Goal: Task Accomplishment & Management: Manage account settings

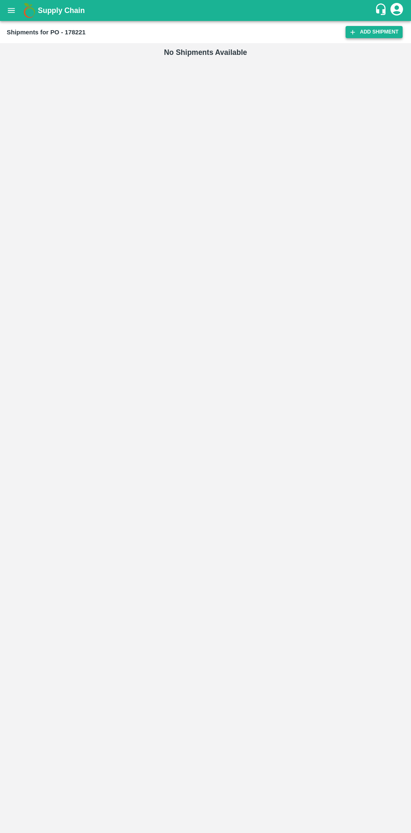
click at [373, 32] on link "Add Shipment" at bounding box center [373, 32] width 57 height 12
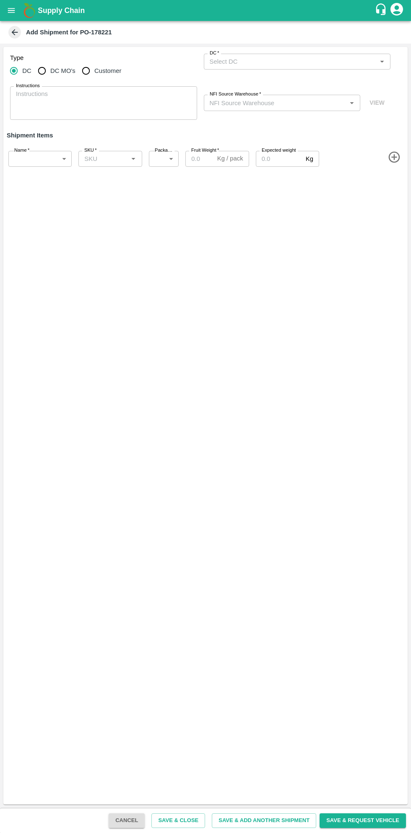
click at [84, 70] on input "Customer" at bounding box center [86, 70] width 17 height 17
radio input "true"
click at [272, 61] on input "Customer (Material Orders)   *" at bounding box center [290, 61] width 168 height 11
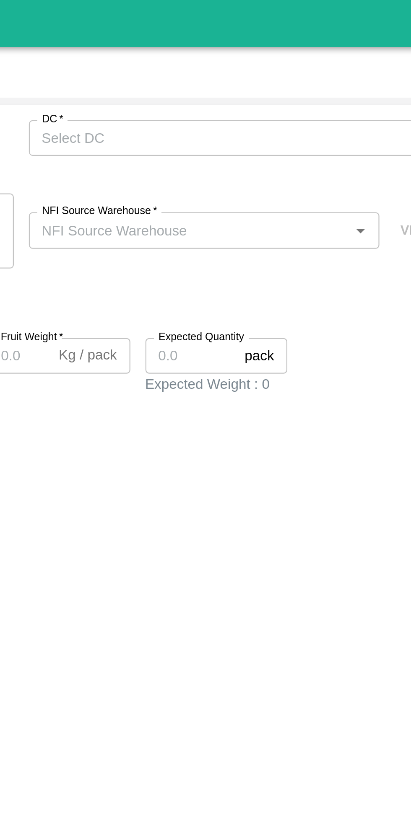
radio input "true"
click at [288, 84] on div "Type DC DC MO's Customer DC   * DC   * Instructions x Instructions NFI Source W…" at bounding box center [205, 87] width 404 height 80
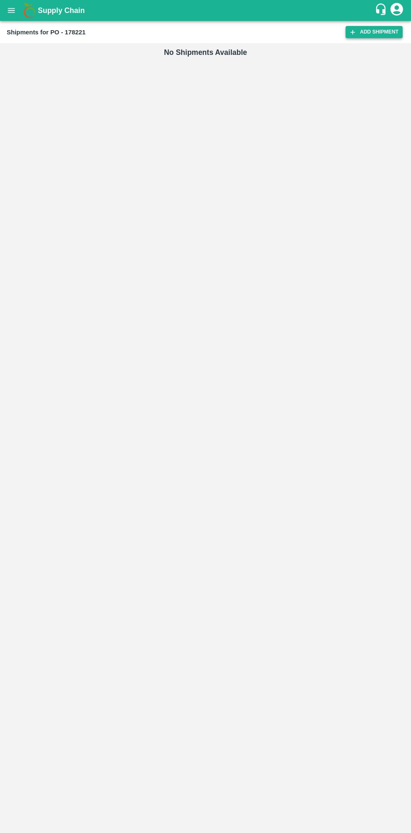
click at [365, 30] on link "Add Shipment" at bounding box center [373, 32] width 57 height 12
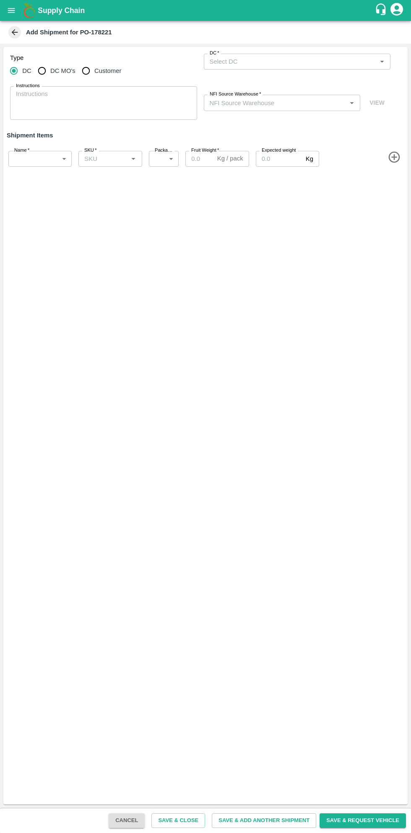
click at [89, 71] on input "Customer" at bounding box center [86, 70] width 17 height 17
radio input "true"
click at [279, 62] on input "Customer (Material Orders)   *" at bounding box center [290, 61] width 168 height 11
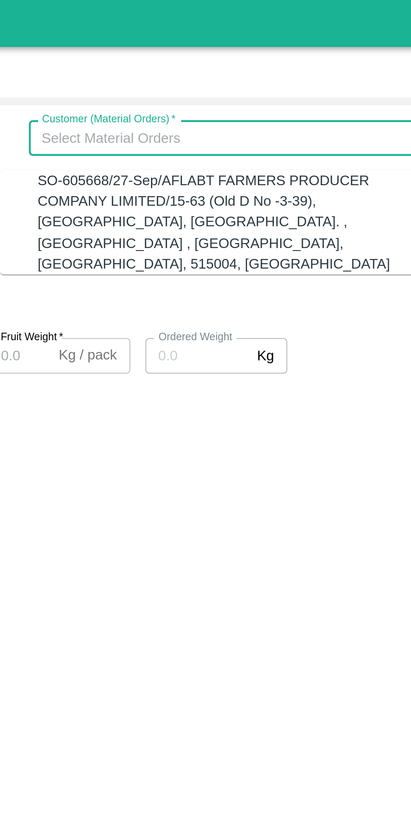
radio input "true"
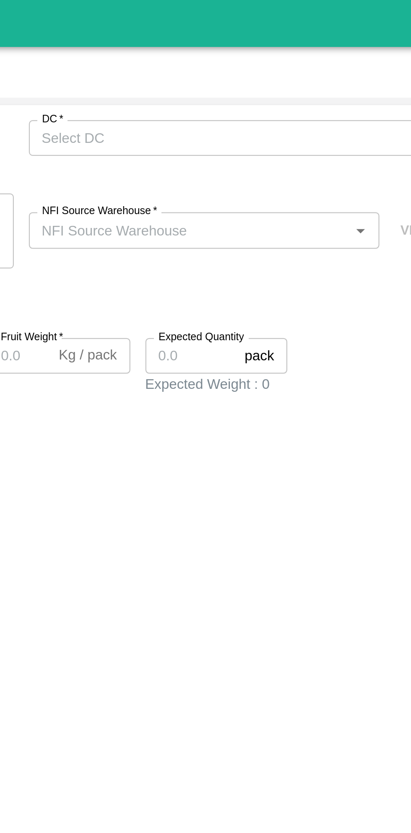
click at [297, 88] on div "NFI Source Warehouse   * NFI Source Warehouse   * VIEW" at bounding box center [297, 103] width 187 height 34
click at [279, 62] on input "DC   *" at bounding box center [290, 61] width 168 height 11
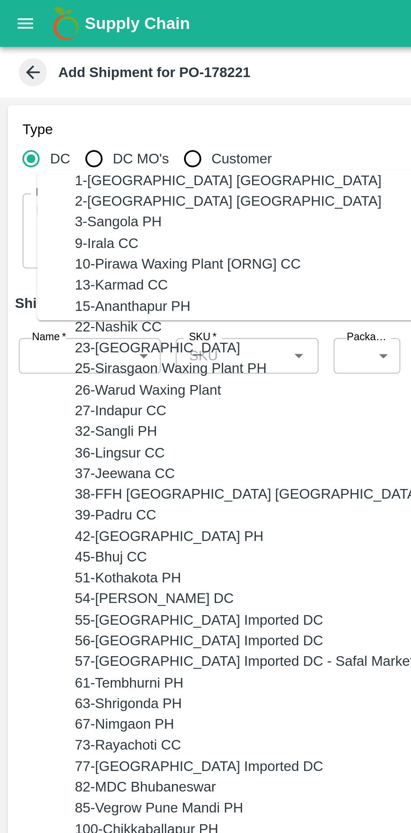
click at [119, 49] on div "Type DC DC MO's Customer DC   * DC   * Instructions x Instructions NFI Source W…" at bounding box center [205, 87] width 404 height 80
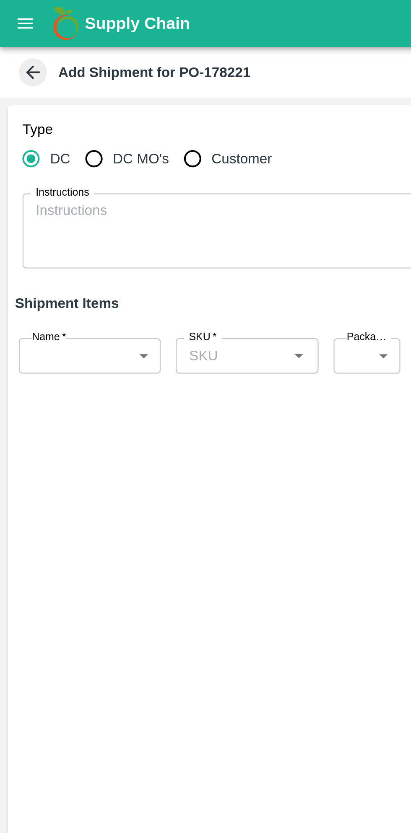
click at [85, 75] on input "Customer" at bounding box center [86, 70] width 17 height 17
radio input "true"
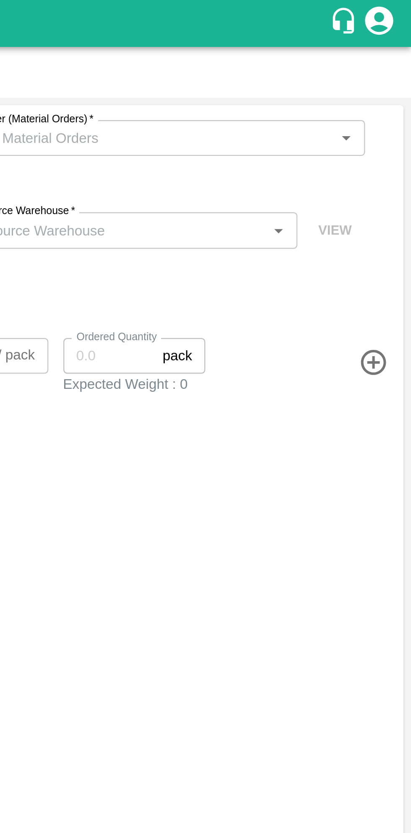
click at [329, 64] on input "Customer (Material Orders)   *" at bounding box center [290, 61] width 168 height 11
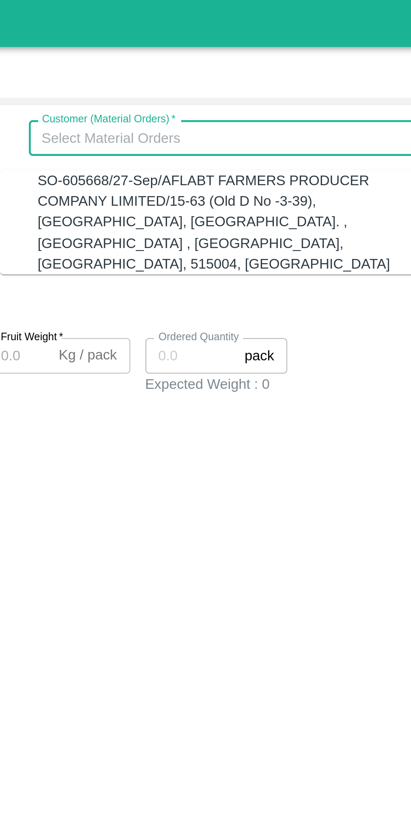
click at [317, 85] on div "SO-605668/27-Sep/AFLABT FARMERS PRODUCER COMPANY LIMITED/15-63 (Old D No -3-39)…" at bounding box center [292, 99] width 170 height 47
type input "SO-605668/27-Sep/AFLABT FARMERS PRODUCER COMPANY LIMITED/15-63 (Old D No -3-39)…"
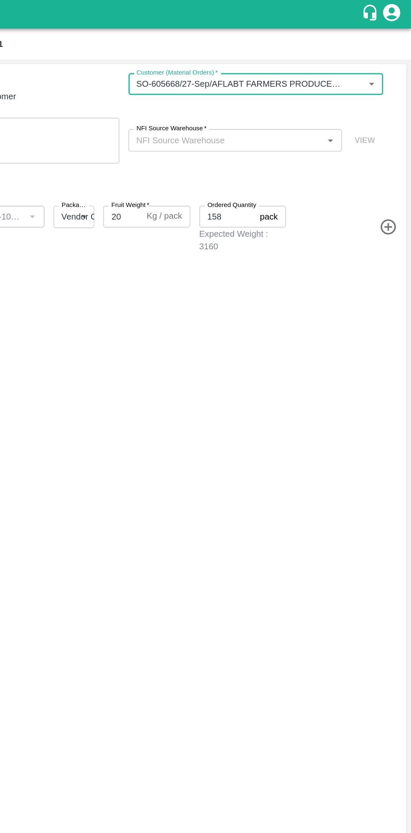
click at [311, 101] on input "NFI Source Warehouse   *" at bounding box center [275, 102] width 138 height 11
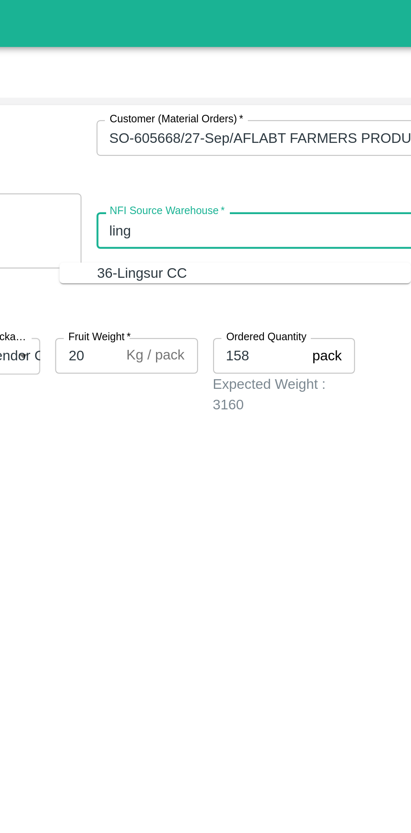
click at [287, 123] on div "36-Lingsur CC" at bounding box center [274, 121] width 140 height 9
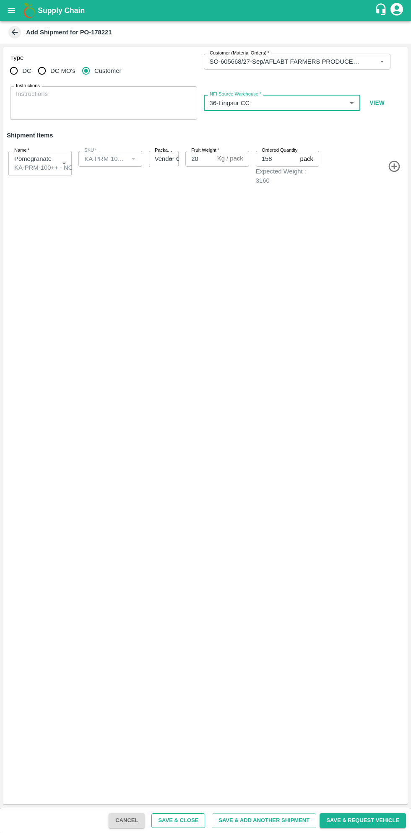
type input "36-Lingsur CC"
click at [197, 820] on button "Save & Close" at bounding box center [178, 820] width 54 height 15
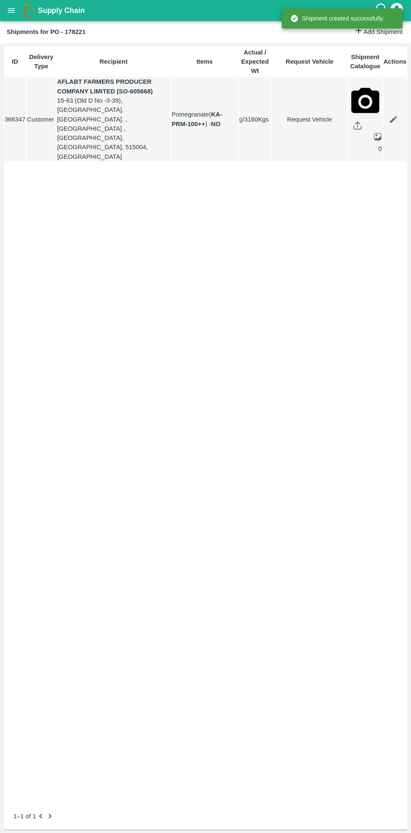
click at [39, 13] on b "Supply Chain" at bounding box center [61, 10] width 47 height 8
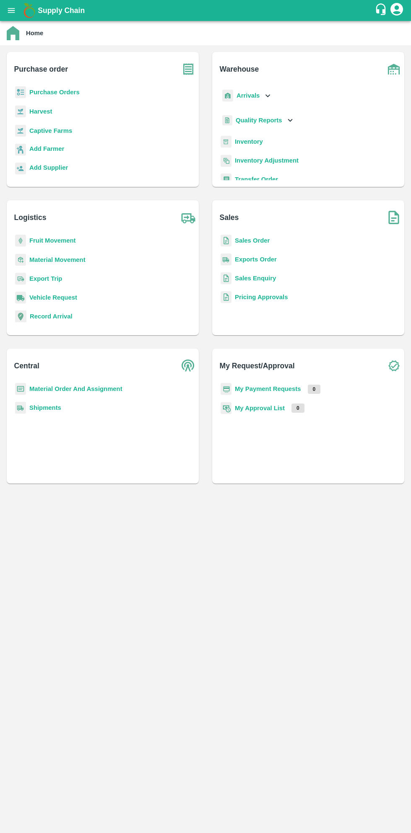
click at [11, 10] on icon "open drawer" at bounding box center [11, 10] width 7 height 5
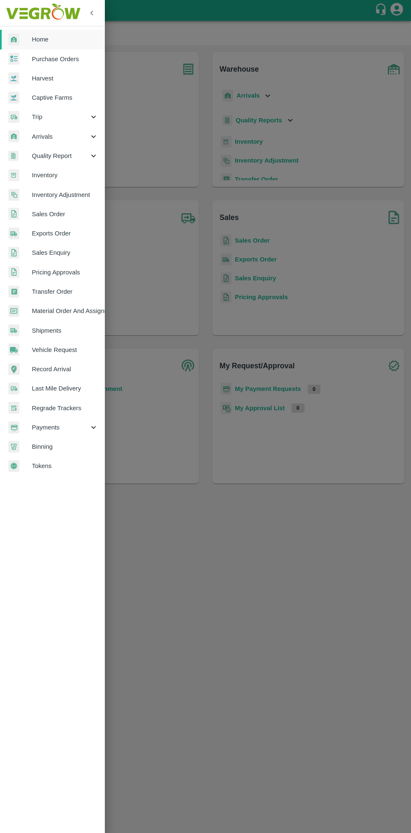
click at [49, 114] on span "Trip" at bounding box center [60, 116] width 57 height 9
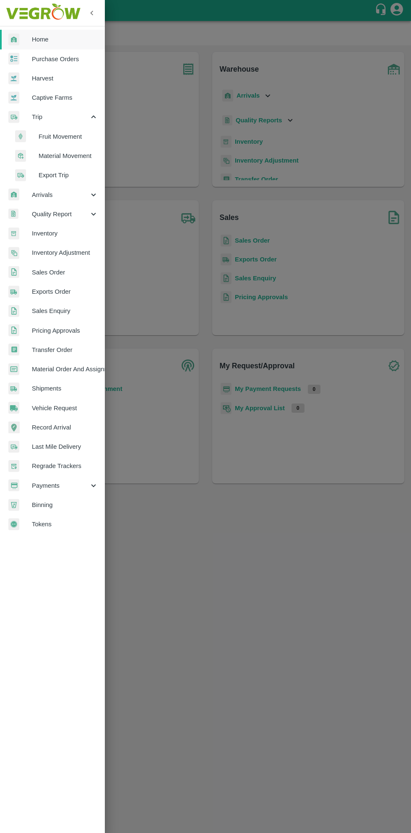
click at [58, 136] on span "Fruit Movement" at bounding box center [69, 136] width 60 height 9
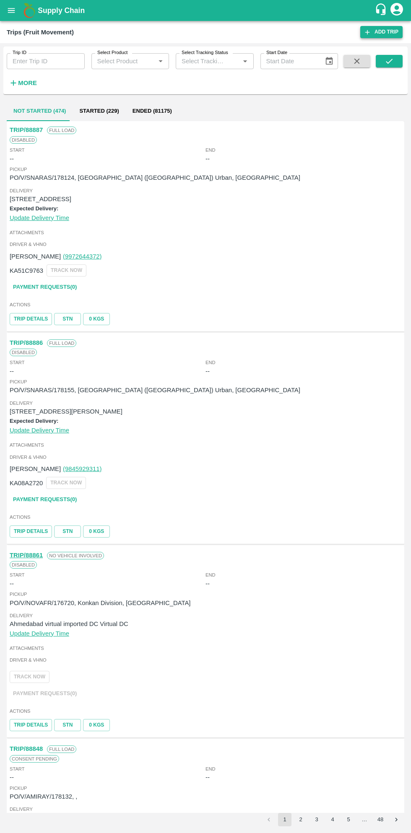
click at [387, 30] on link "Add Trip" at bounding box center [381, 32] width 42 height 12
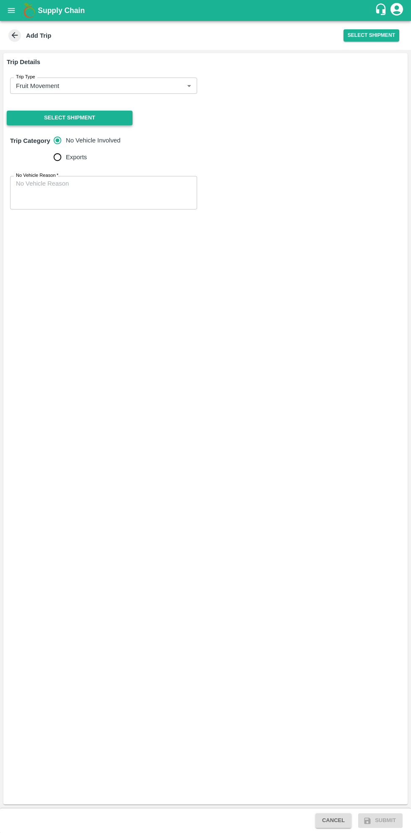
click at [98, 117] on button "Select Shipment" at bounding box center [70, 118] width 126 height 15
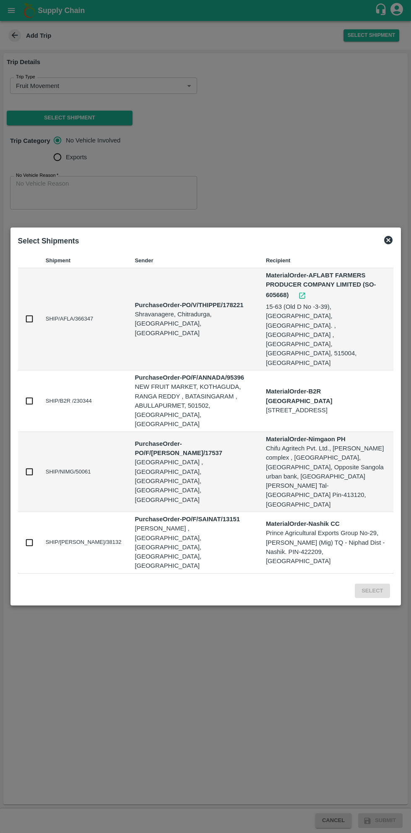
click at [29, 324] on input "checkbox" at bounding box center [29, 318] width 9 height 9
checkbox input "true"
click at [374, 584] on button "Select" at bounding box center [372, 591] width 35 height 15
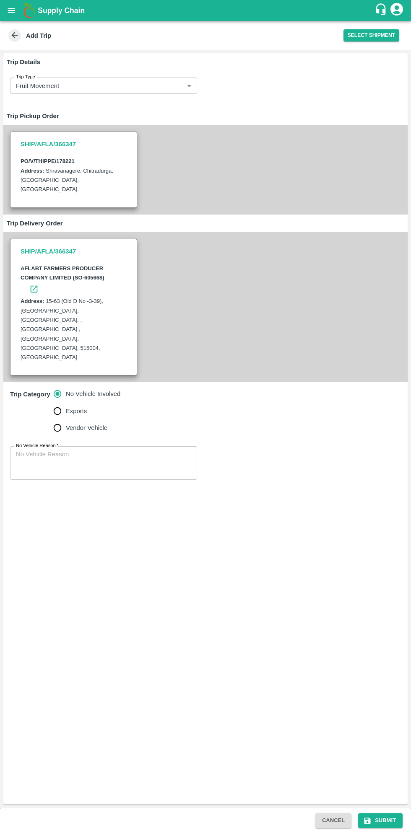
click at [86, 450] on textarea "No Vehicle Reason   *" at bounding box center [103, 463] width 175 height 26
type textarea "Customer vehicle involved"
click at [380, 818] on button "Submit" at bounding box center [380, 820] width 44 height 15
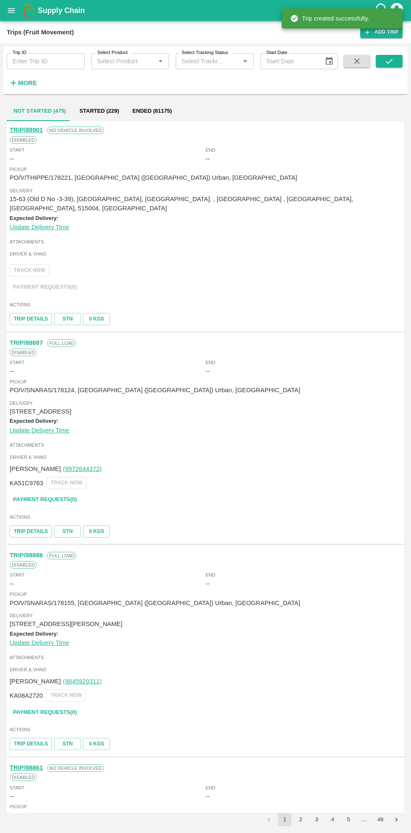
click at [18, 13] on button "open drawer" at bounding box center [11, 10] width 19 height 19
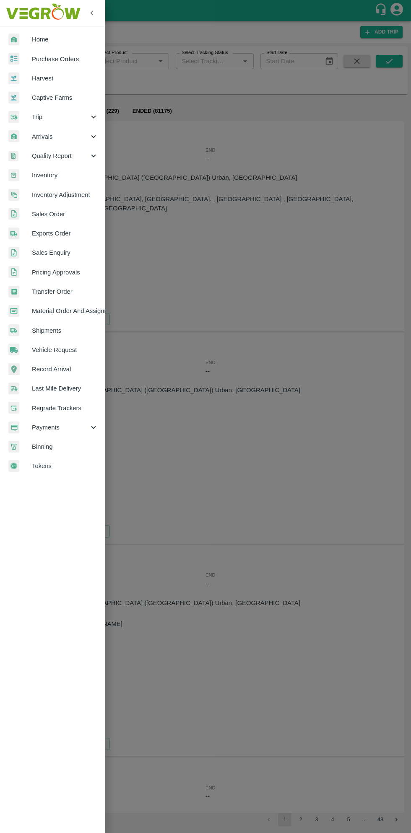
click at [67, 58] on span "Purchase Orders" at bounding box center [65, 58] width 66 height 9
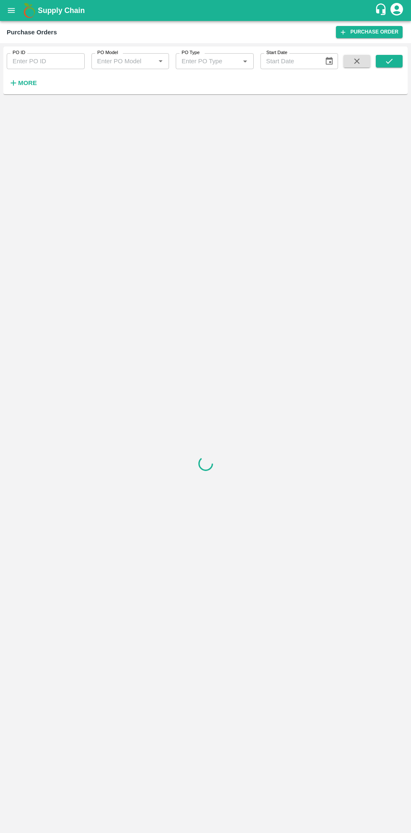
click at [34, 86] on strong "More" at bounding box center [27, 83] width 19 height 7
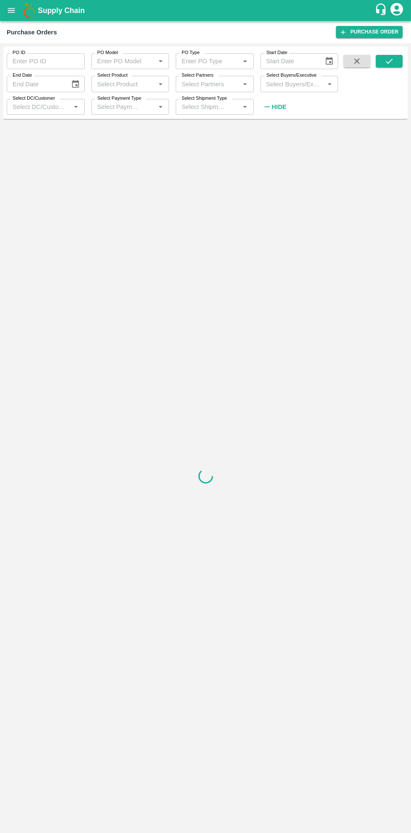
click at [292, 84] on input "Select Buyers/Executive" at bounding box center [292, 83] width 59 height 11
type input "sagar"
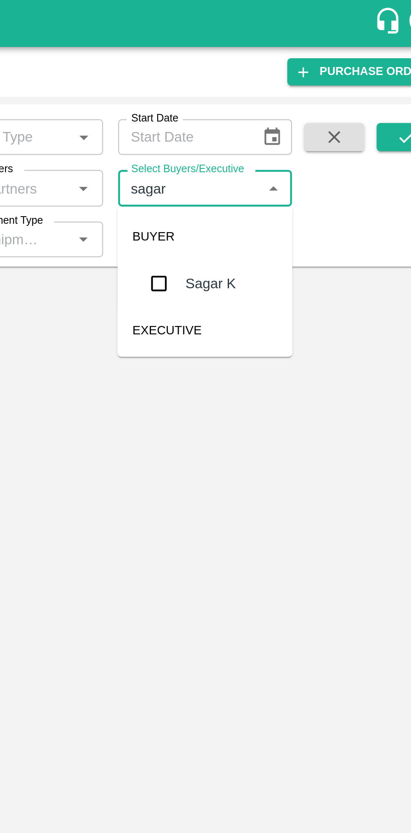
click at [279, 122] on input "checkbox" at bounding box center [278, 126] width 17 height 17
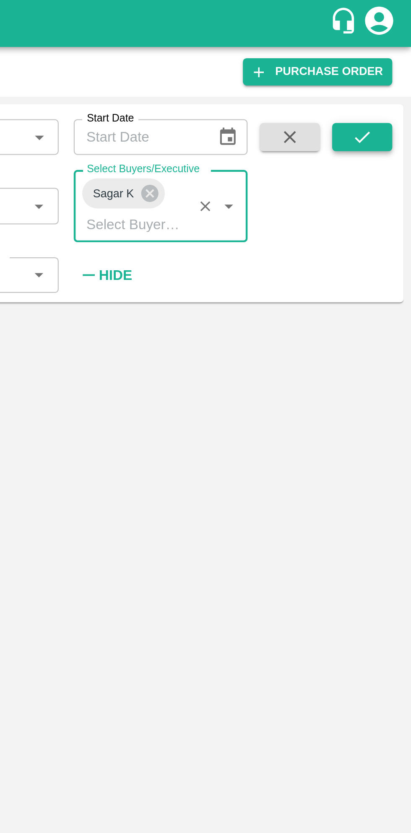
click at [395, 60] on button "submit" at bounding box center [388, 61] width 27 height 13
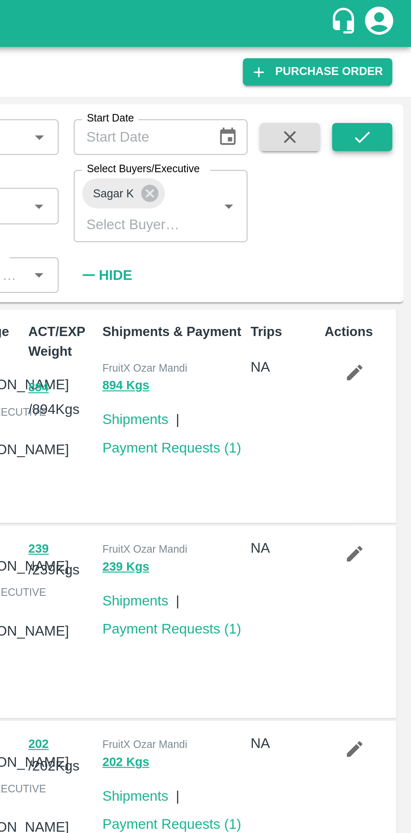
click at [385, 66] on button "submit" at bounding box center [388, 61] width 27 height 13
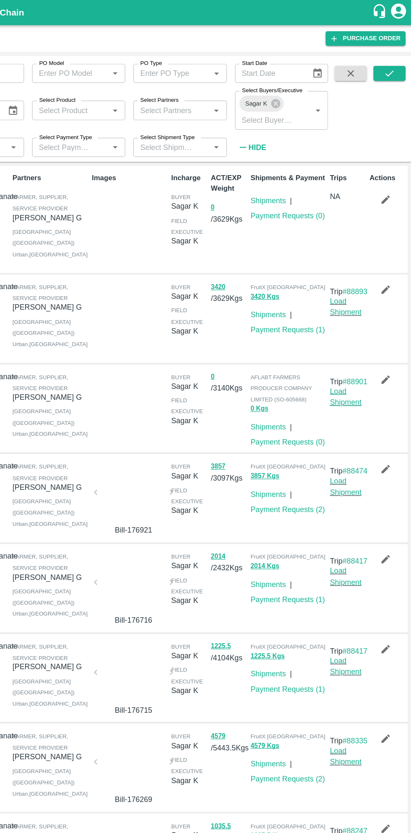
click at [354, 339] on link "Load Shipment" at bounding box center [352, 331] width 26 height 16
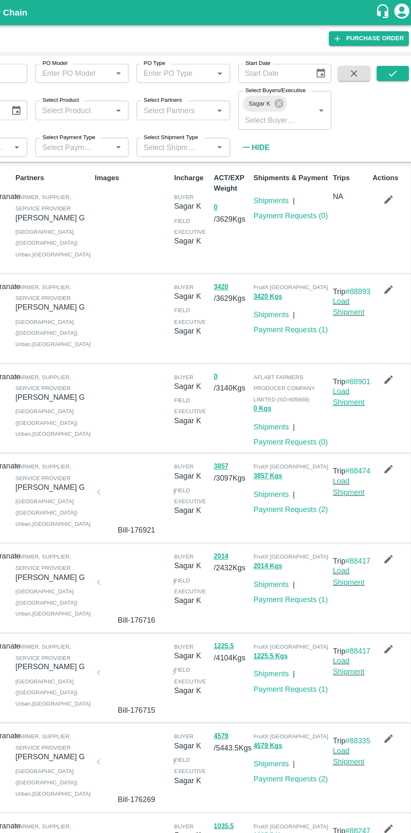
click at [344, 339] on link "Load Shipment" at bounding box center [352, 331] width 26 height 16
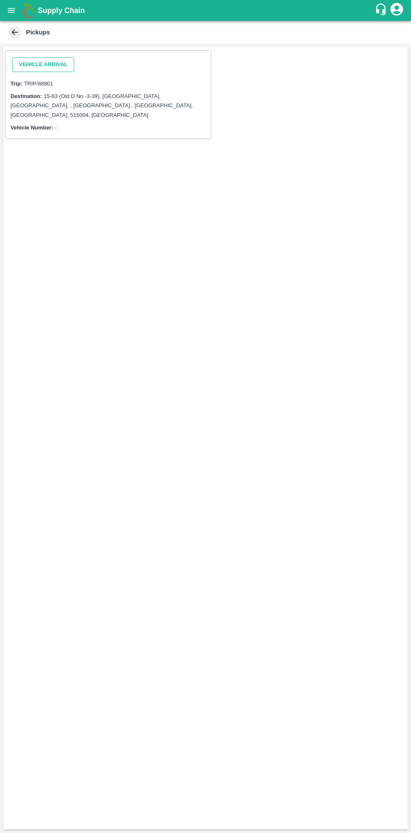
click at [55, 63] on button "Vehicle Arrival" at bounding box center [43, 64] width 62 height 15
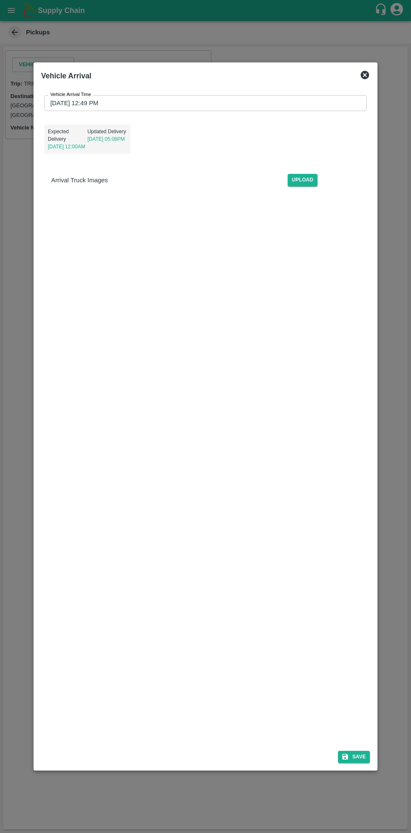
click at [217, 106] on input "[DATE] 12:49 PM" at bounding box center [202, 103] width 316 height 16
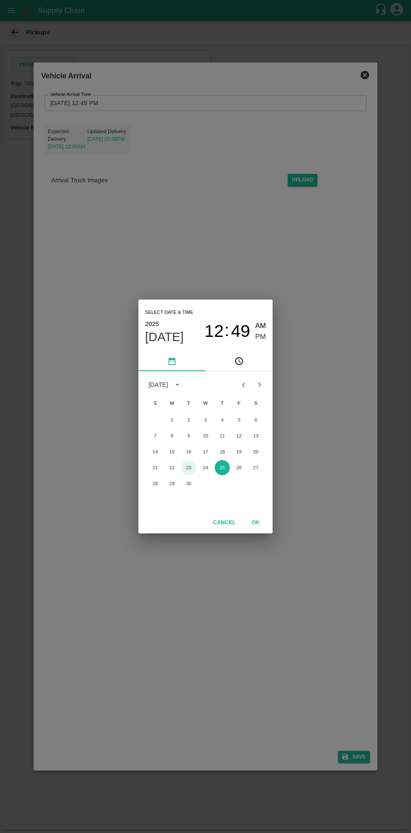
click at [188, 468] on button "23" at bounding box center [188, 467] width 15 height 15
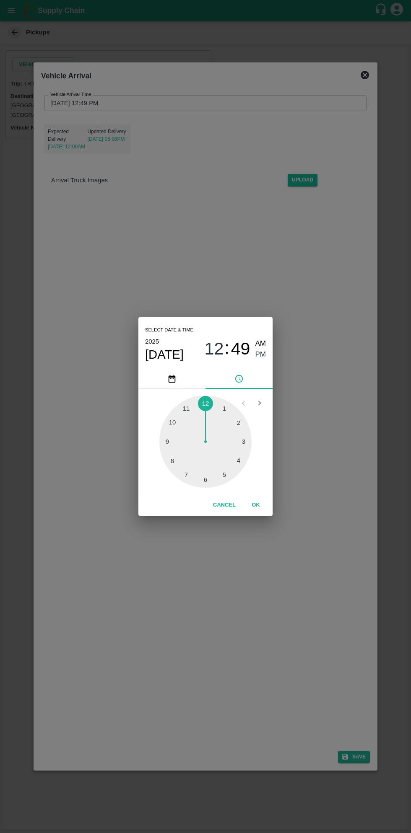
click at [210, 350] on span "12" at bounding box center [213, 349] width 19 height 20
click at [164, 439] on div at bounding box center [205, 442] width 92 height 92
click at [265, 347] on span "AM" at bounding box center [260, 343] width 11 height 11
type input "[DATE] 09:49 AM"
click at [257, 507] on button "OK" at bounding box center [255, 505] width 27 height 15
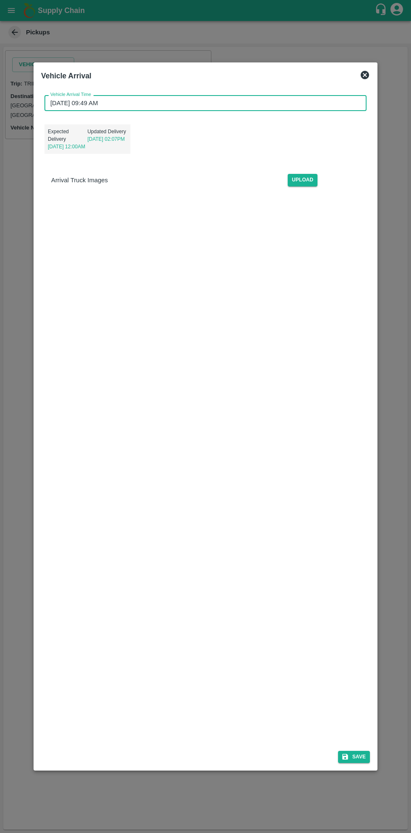
scroll to position [1, 0]
click at [347, 757] on icon "submit" at bounding box center [345, 757] width 6 height 6
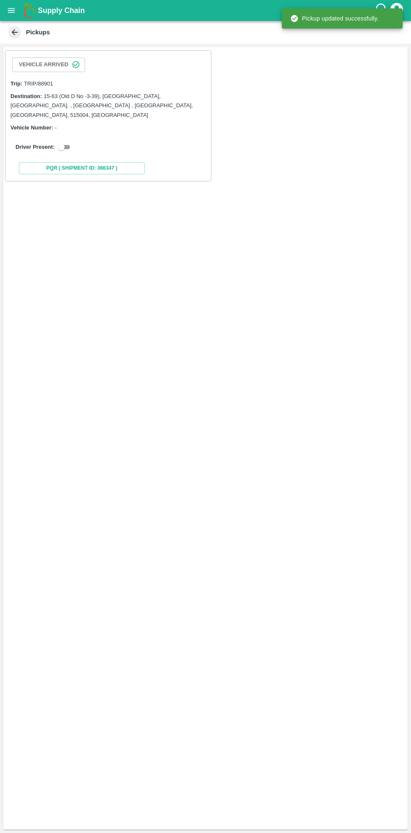
click at [60, 142] on input "checkbox" at bounding box center [61, 147] width 30 height 10
checkbox input "true"
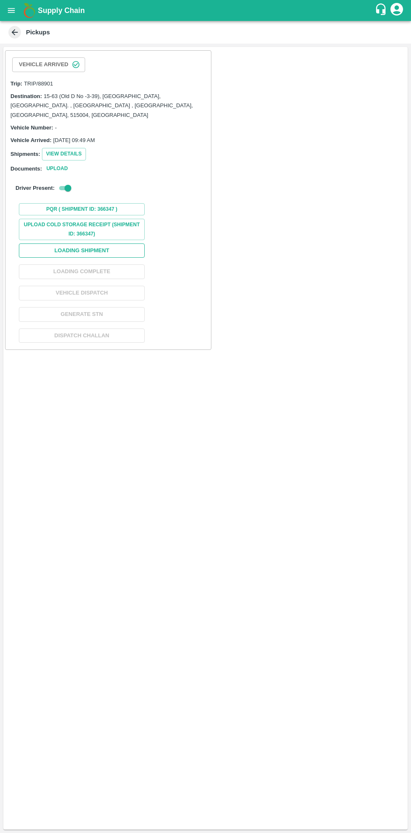
click at [103, 243] on button "Loading Shipment" at bounding box center [82, 250] width 126 height 15
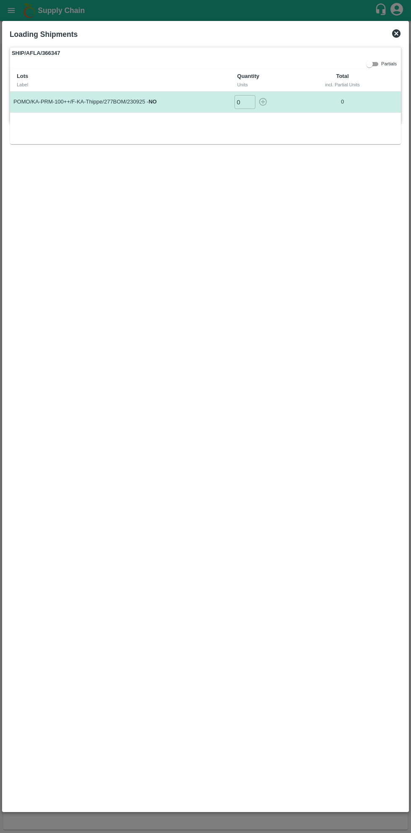
click at [243, 104] on input "0" at bounding box center [244, 102] width 21 height 14
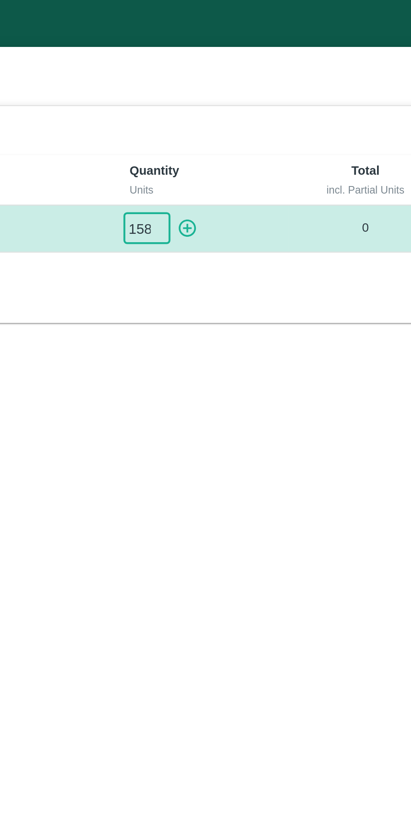
click at [262, 104] on icon "button" at bounding box center [262, 101] width 9 height 9
type input "0"
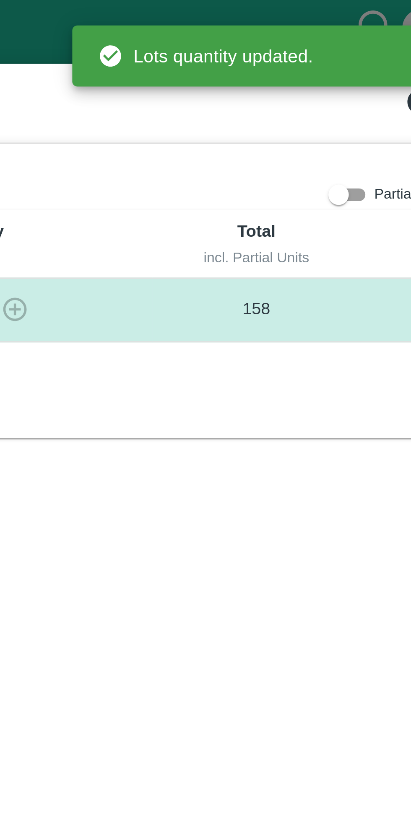
scroll to position [0, 0]
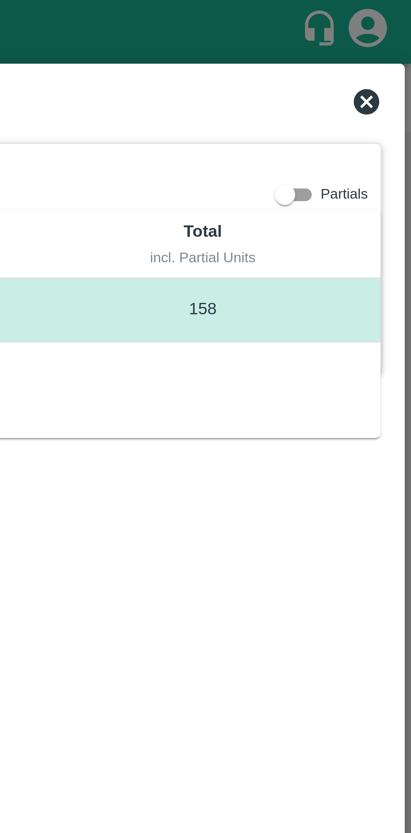
click at [394, 30] on icon at bounding box center [396, 33] width 8 height 8
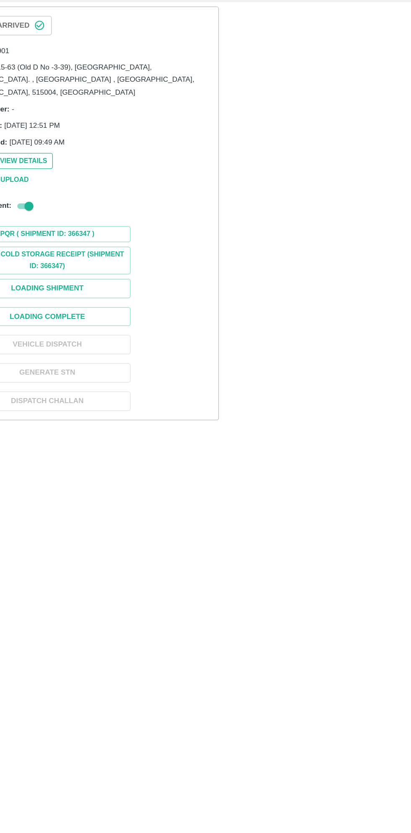
click at [73, 161] on button "View Details" at bounding box center [64, 167] width 44 height 12
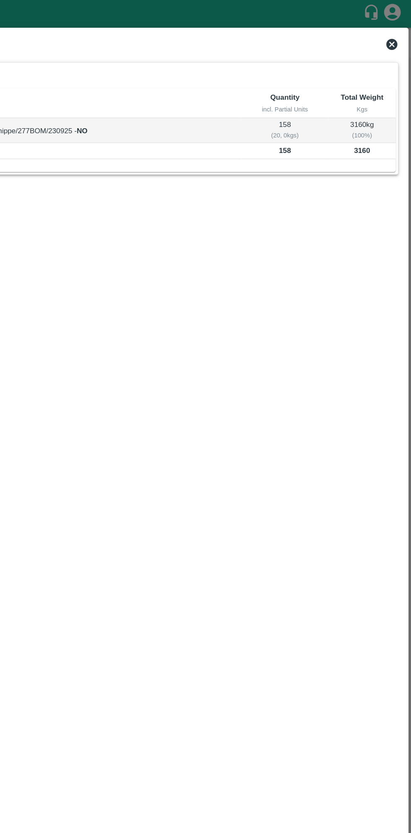
click at [393, 27] on div "View Shipment" at bounding box center [205, 34] width 398 height 18
click at [393, 34] on icon at bounding box center [396, 33] width 8 height 8
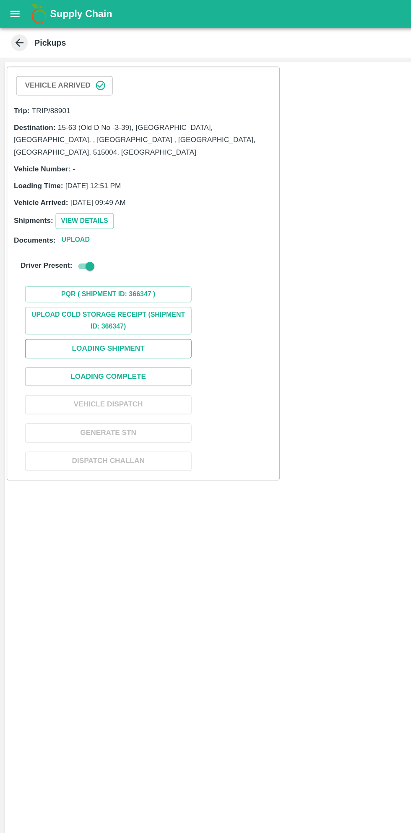
click at [115, 256] on button "Loading Shipment" at bounding box center [82, 263] width 126 height 15
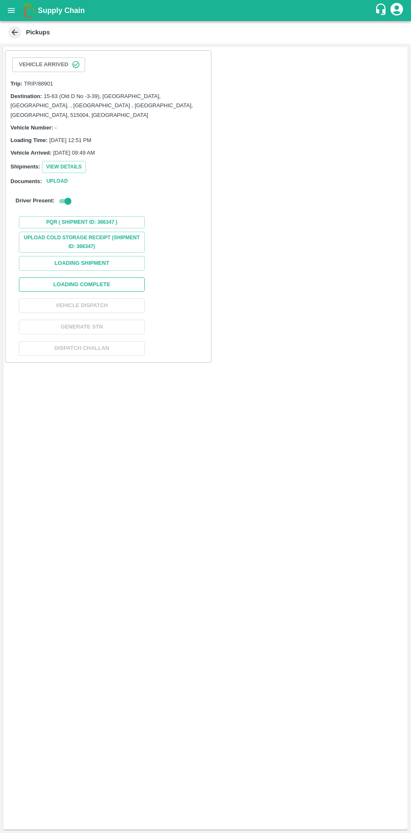
click at [106, 277] on button "Loading Complete" at bounding box center [82, 284] width 126 height 15
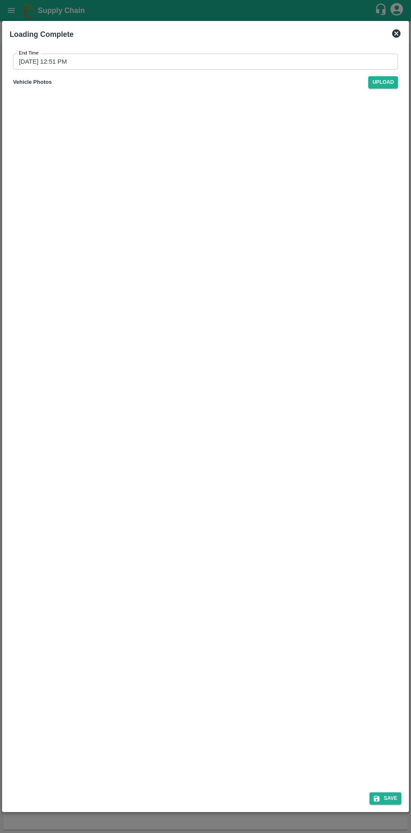
click at [183, 61] on input "[DATE] 12:51 PM" at bounding box center [202, 62] width 379 height 16
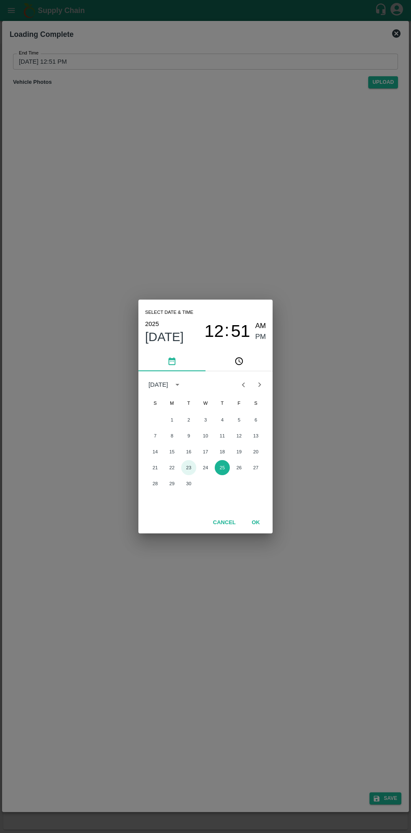
click at [189, 465] on button "23" at bounding box center [188, 467] width 15 height 15
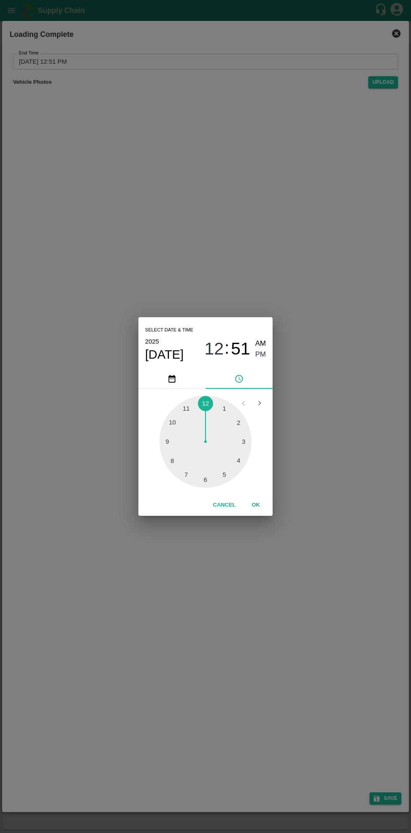
click at [261, 356] on span "PM" at bounding box center [260, 354] width 11 height 11
click at [242, 461] on div at bounding box center [205, 442] width 92 height 92
click at [255, 503] on button "OK" at bounding box center [255, 505] width 27 height 15
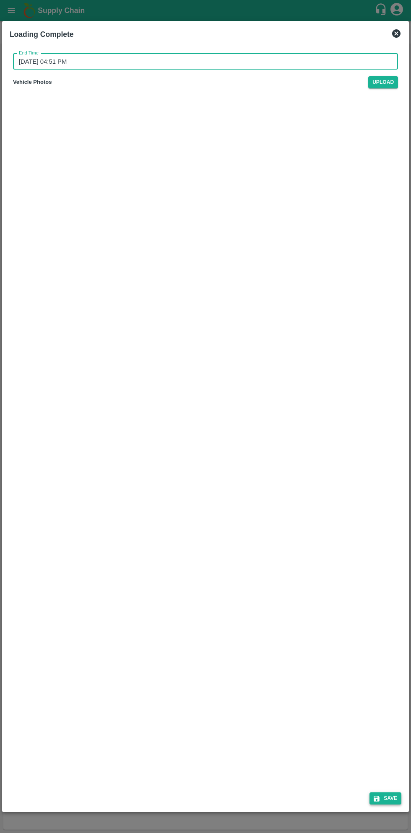
click at [385, 800] on button "Save" at bounding box center [385, 798] width 32 height 12
type input "[DATE] 12:51 PM"
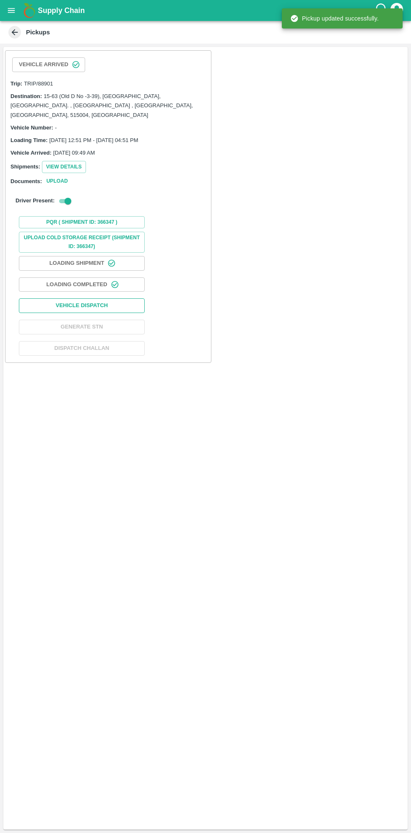
click at [109, 298] on button "Vehicle Dispatch" at bounding box center [82, 305] width 126 height 15
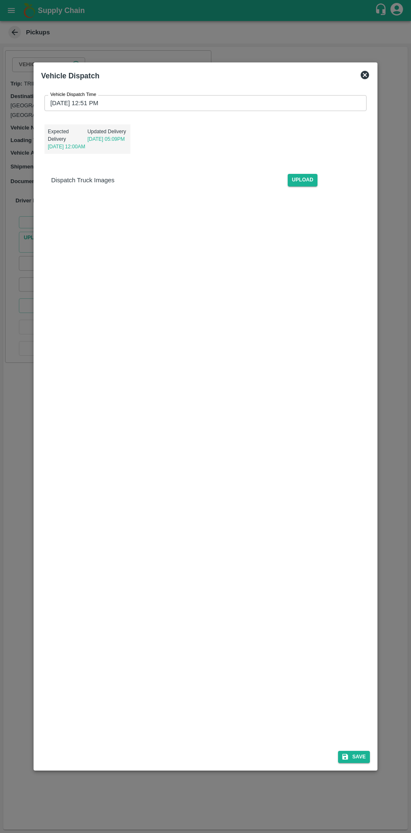
click at [241, 104] on input "[DATE] 12:51 PM" at bounding box center [202, 103] width 316 height 16
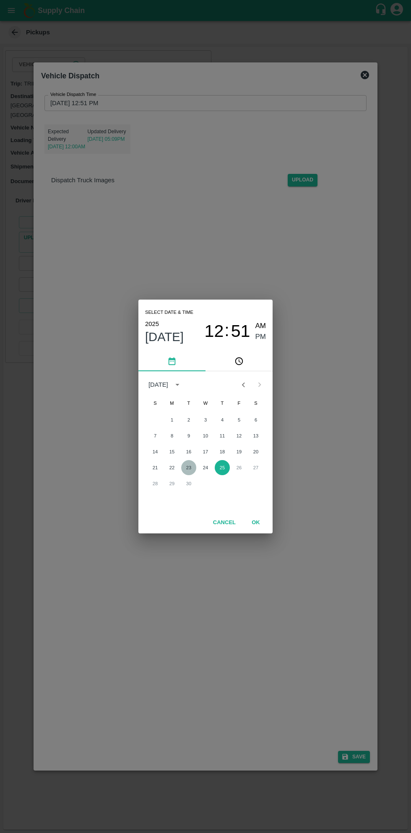
click at [188, 468] on button "23" at bounding box center [188, 467] width 15 height 15
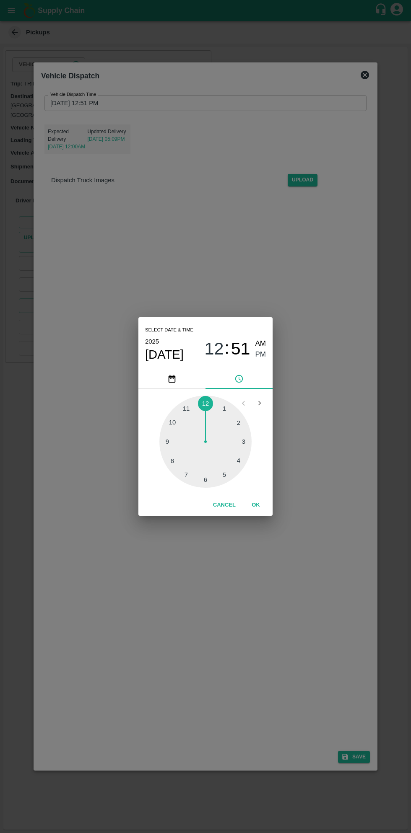
click at [227, 472] on div at bounding box center [205, 442] width 92 height 92
type input "[DATE] 05:51 PM"
click at [256, 505] on button "OK" at bounding box center [255, 505] width 27 height 15
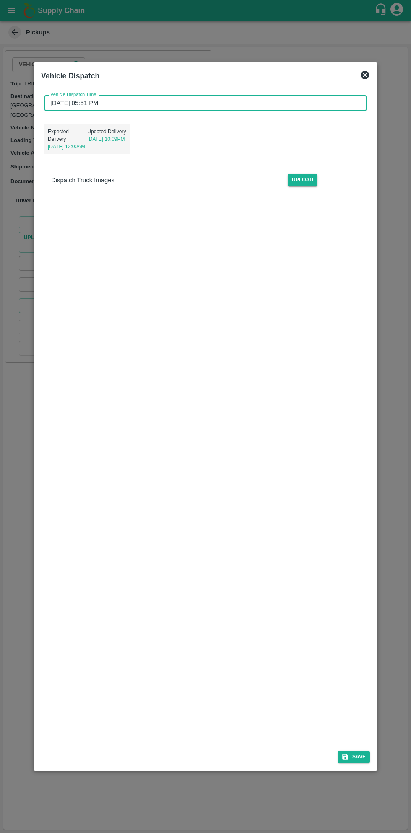
scroll to position [2, 0]
click at [346, 757] on icon "submit" at bounding box center [345, 757] width 6 height 6
